Goal: Navigation & Orientation: Find specific page/section

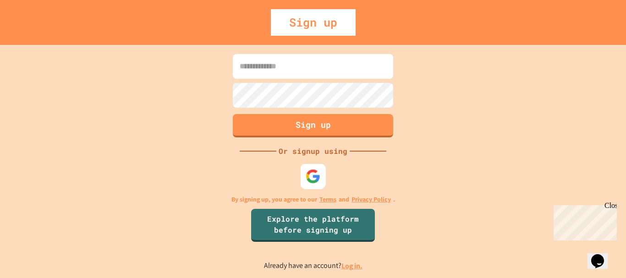
click at [307, 179] on img at bounding box center [313, 176] width 15 height 15
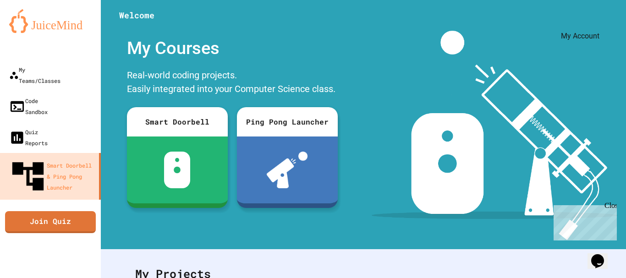
click at [598, 22] on icon "My Account" at bounding box center [598, 22] width 0 height 0
click at [47, 278] on div at bounding box center [313, 278] width 626 height 0
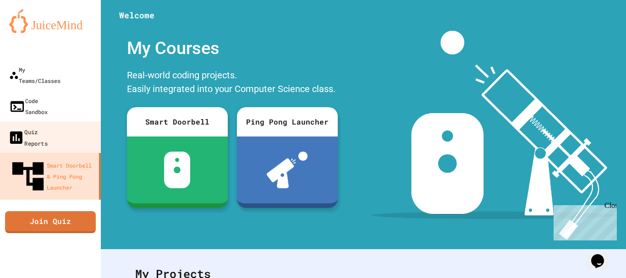
click at [47, 126] on div "Quiz Reports" at bounding box center [28, 137] width 40 height 22
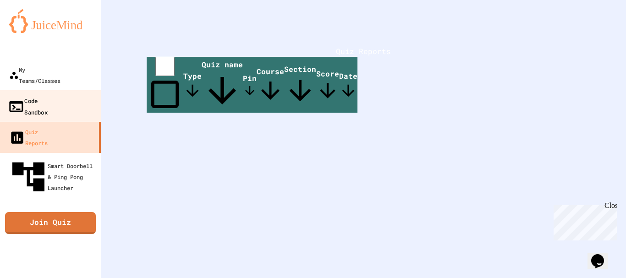
click at [48, 95] on div "Code Sandbox" at bounding box center [28, 106] width 40 height 22
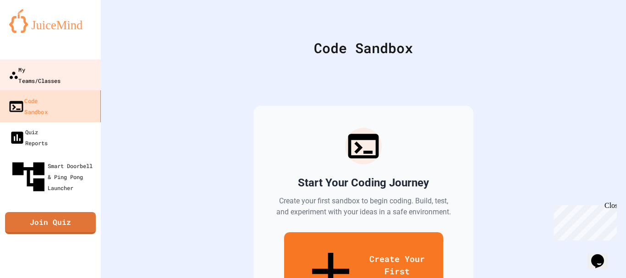
click at [60, 67] on div "My Teams/Classes" at bounding box center [35, 75] width 52 height 22
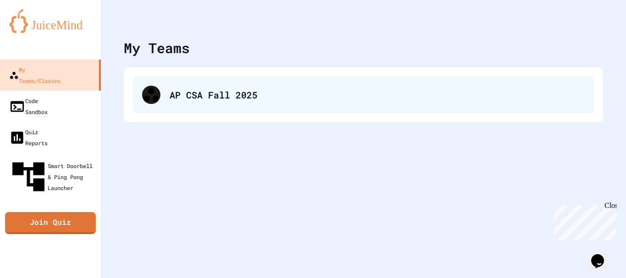
click at [228, 108] on div "AP CSA Fall 2025" at bounding box center [363, 95] width 461 height 37
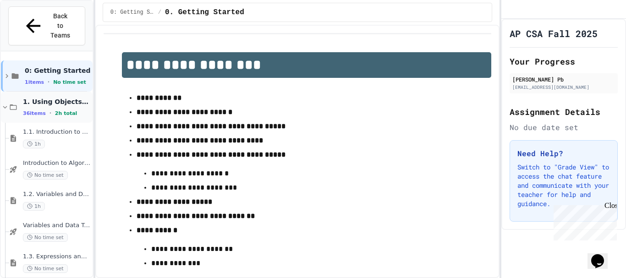
click at [11, 103] on icon at bounding box center [13, 107] width 8 height 8
